Goal: Use online tool/utility: Utilize a website feature to perform a specific function

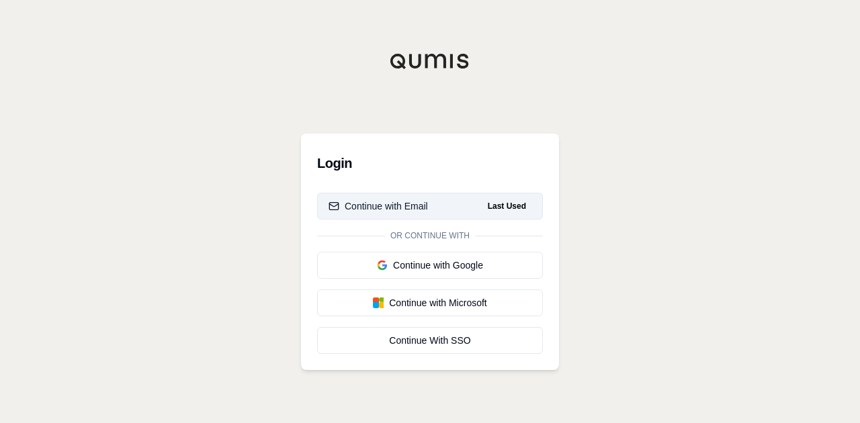
click at [446, 214] on button "Continue with Email Last Used" at bounding box center [430, 206] width 226 height 27
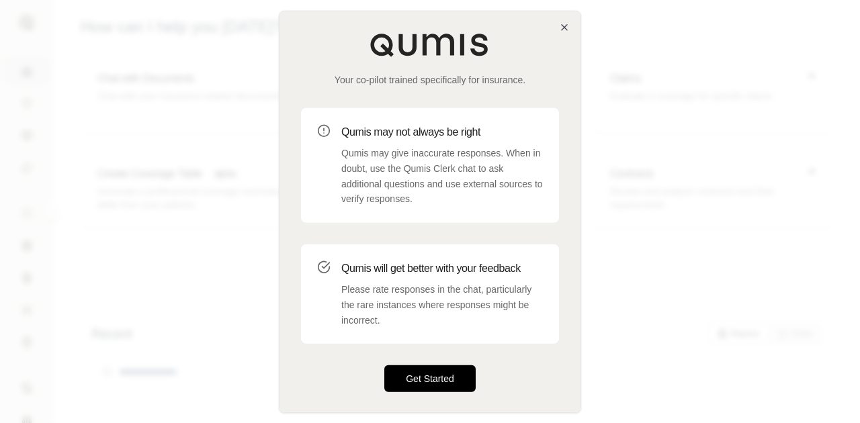
click at [436, 380] on button "Get Started" at bounding box center [429, 379] width 91 height 27
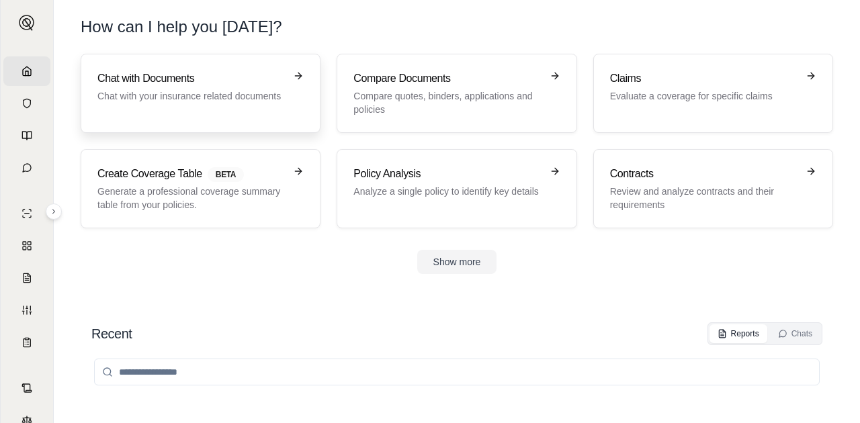
click at [204, 110] on div "Chat with Documents Chat with your insurance related documents" at bounding box center [200, 94] width 206 height 46
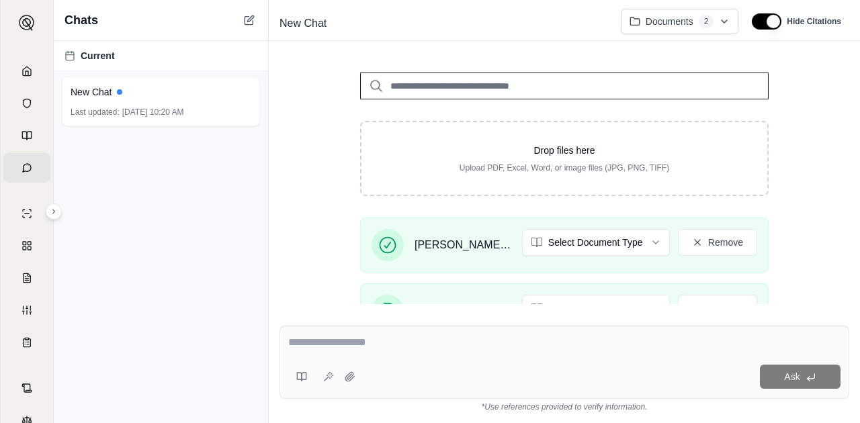
scroll to position [375, 0]
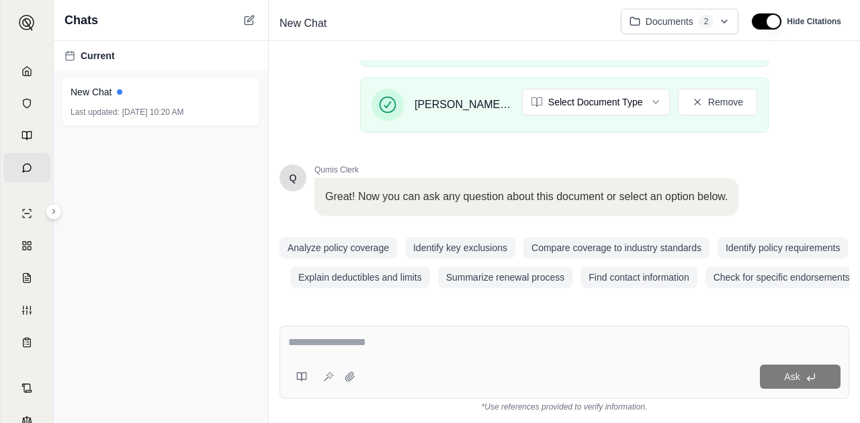
click at [357, 348] on textarea at bounding box center [564, 343] width 553 height 16
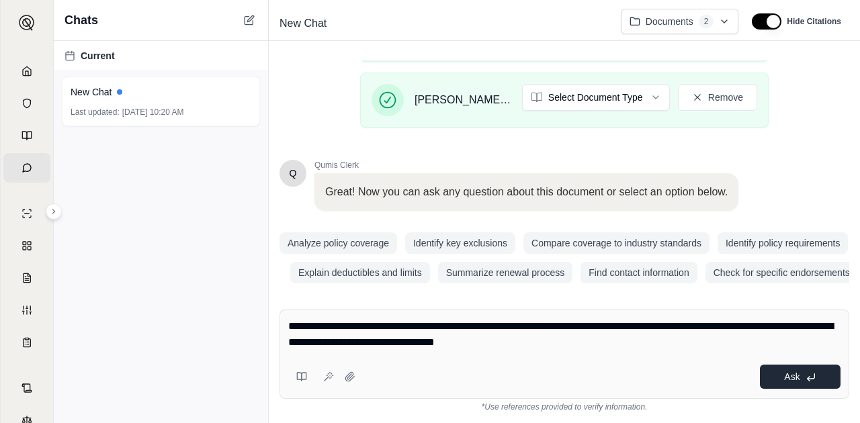
type textarea "**********"
click at [792, 380] on span "Ask" at bounding box center [791, 377] width 15 height 11
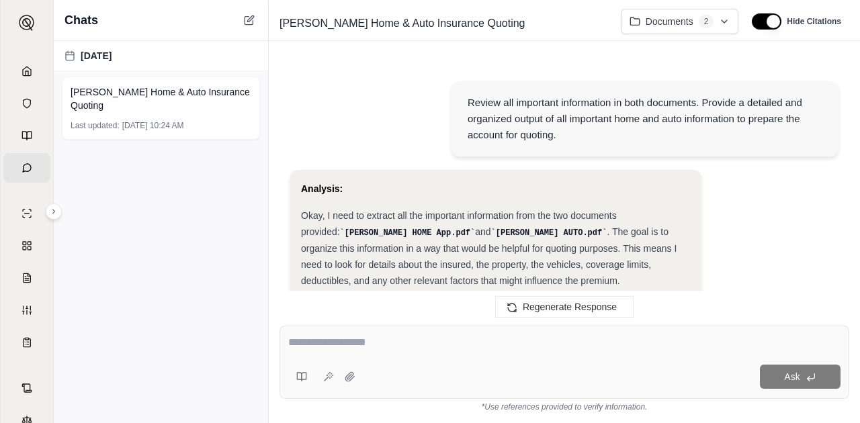
scroll to position [5777, 0]
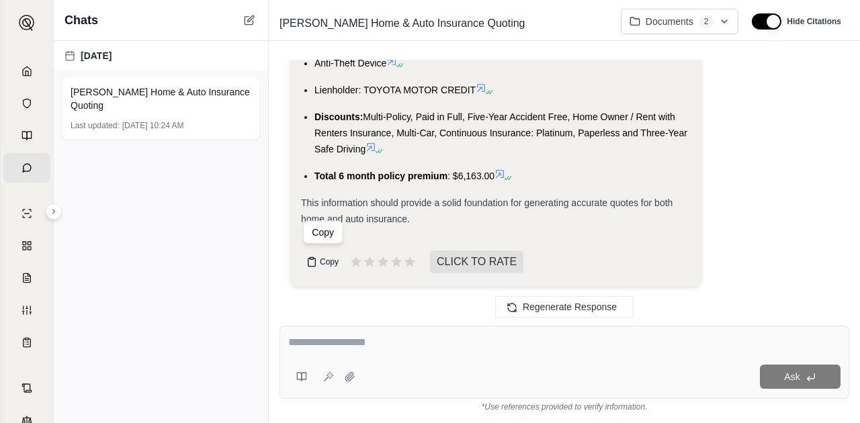
click at [317, 261] on button "Copy" at bounding box center [322, 262] width 43 height 27
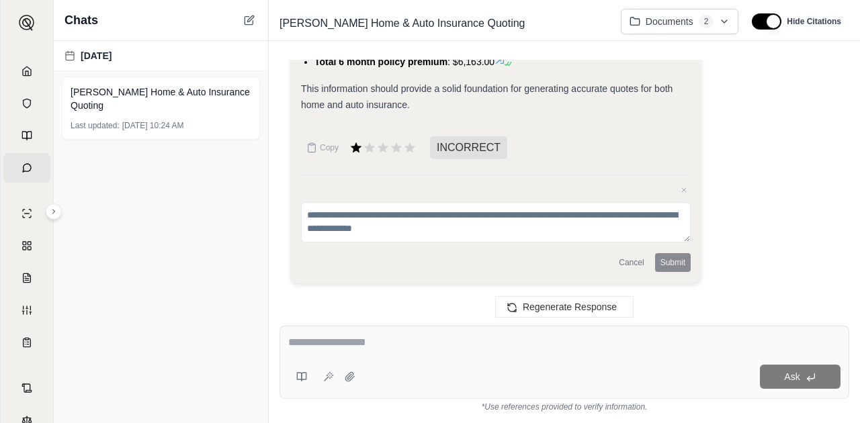
scroll to position [5888, 0]
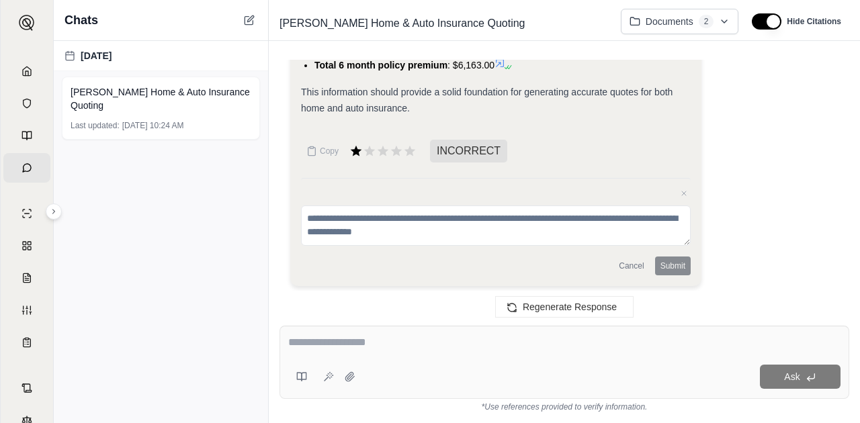
click at [395, 343] on textarea at bounding box center [564, 343] width 553 height 16
type textarea "**********"
